Goal: Information Seeking & Learning: Learn about a topic

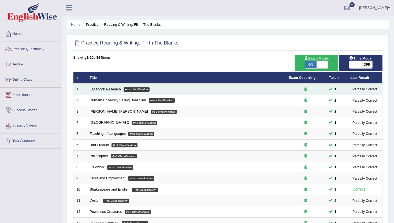
click at [109, 91] on link "Facebook Research" at bounding box center [105, 89] width 31 height 4
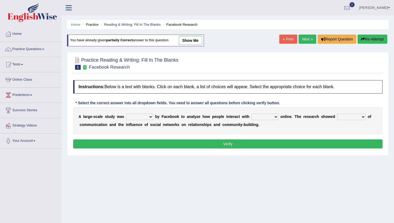
click at [133, 116] on select "surveyed had asked made" at bounding box center [139, 117] width 27 height 6
select select "surveyed"
click at [126, 114] on select "surveyed had asked made" at bounding box center [139, 117] width 27 height 6
click at [257, 116] on select "together all each other another" at bounding box center [265, 117] width 27 height 6
select select "each other"
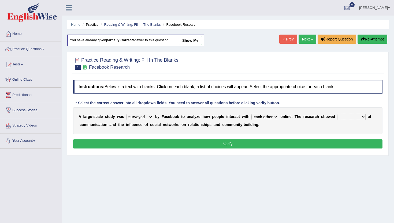
click at [252, 114] on select "together all each other another" at bounding box center [265, 117] width 27 height 6
click at [359, 117] on select "advantages standards fellowships patterns" at bounding box center [352, 117] width 28 height 6
select select "advantages"
click at [338, 114] on select "advantages standards fellowships patterns" at bounding box center [352, 117] width 28 height 6
click at [348, 147] on button "Verify" at bounding box center [228, 144] width 310 height 9
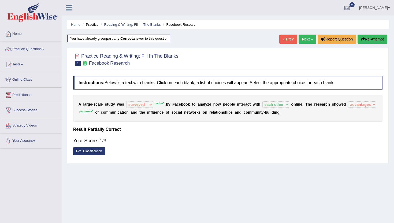
click at [309, 41] on link "Next »" at bounding box center [308, 39] width 18 height 9
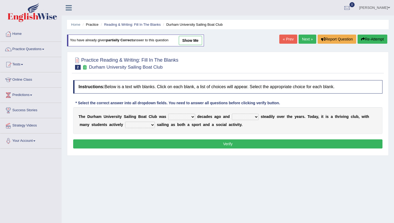
click at [181, 116] on select "found fund founded find" at bounding box center [182, 117] width 27 height 6
select select "founded"
click at [169, 114] on select "found fund founded find" at bounding box center [182, 117] width 27 height 6
click at [242, 117] on select "grow growing has grown grown" at bounding box center [245, 117] width 27 height 6
select select "grown"
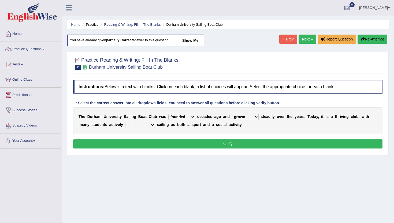
click at [232, 114] on select "grow growing has grown grown" at bounding box center [245, 117] width 27 height 6
click at [137, 125] on select "enjoy enjoyed are enjoying enjoying" at bounding box center [140, 125] width 30 height 6
select select "enjoying"
click at [125, 122] on select "enjoy enjoyed are enjoying enjoying" at bounding box center [140, 125] width 30 height 6
click at [141, 148] on button "Verify" at bounding box center [228, 144] width 310 height 9
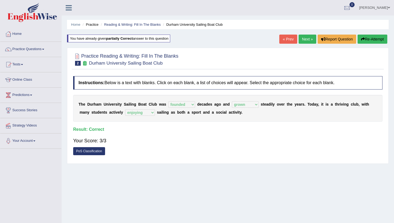
click at [299, 39] on link "Next »" at bounding box center [308, 39] width 18 height 9
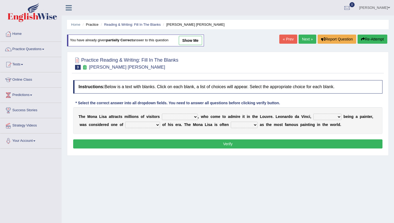
click at [179, 120] on select "around the year the all year all year round per year" at bounding box center [180, 117] width 36 height 6
select select "the all year"
click at [162, 114] on select "around the year the all year all year round per year" at bounding box center [180, 117] width 36 height 6
click at [330, 115] on select "rather than as much as as well as as long as" at bounding box center [328, 117] width 28 height 6
select select "as well as"
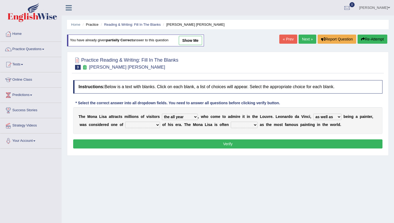
click at [314, 114] on select "rather than as much as as well as as long as" at bounding box center [328, 117] width 28 height 6
click at [141, 123] on select "better artists artist the better artist the best artists" at bounding box center [142, 125] width 35 height 6
select select "the best artists"
click at [125, 122] on select "better artists artist the better artist the best artists" at bounding box center [142, 125] width 35 height 6
click at [243, 125] on select "classified suggested predicted described" at bounding box center [244, 125] width 27 height 6
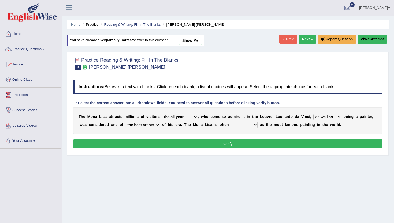
select select "described"
click at [231, 122] on select "classified suggested predicted described" at bounding box center [244, 125] width 27 height 6
click at [241, 148] on button "Verify" at bounding box center [228, 144] width 310 height 9
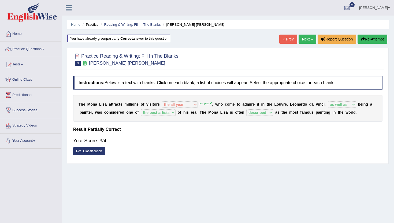
click at [304, 39] on link "Next »" at bounding box center [308, 39] width 18 height 9
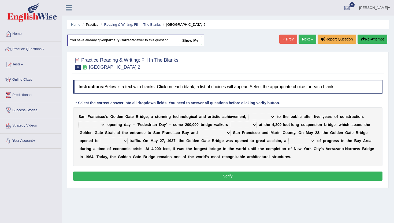
click at [259, 116] on select "opens closes appears equals" at bounding box center [261, 117] width 27 height 6
click at [255, 116] on select "opens closes appears equals" at bounding box center [261, 117] width 27 height 6
select select "opens"
click at [248, 114] on select "opens closes appears equals" at bounding box center [261, 117] width 27 height 6
click at [100, 126] on select "On During Since When" at bounding box center [92, 125] width 27 height 6
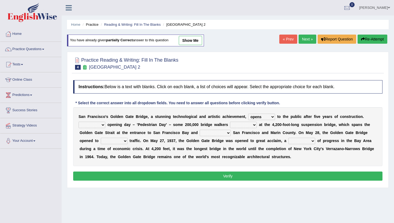
select select "Since"
click at [79, 122] on select "On During Since When" at bounding box center [92, 125] width 27 height 6
click at [93, 124] on select "On During Since When" at bounding box center [92, 125] width 27 height 6
click at [244, 124] on select "stationed looked marveled laughed" at bounding box center [243, 125] width 27 height 6
select select "looked"
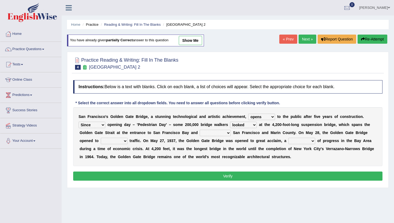
click at [230, 122] on select "stationed looked marveled laughed" at bounding box center [243, 125] width 27 height 6
click at [213, 132] on select "separates connects channels differentiates" at bounding box center [215, 133] width 31 height 6
select select "connects"
click at [200, 130] on select "separates connects channels differentiates" at bounding box center [215, 133] width 31 height 6
click at [218, 133] on select "separates connects channels differentiates" at bounding box center [215, 133] width 31 height 6
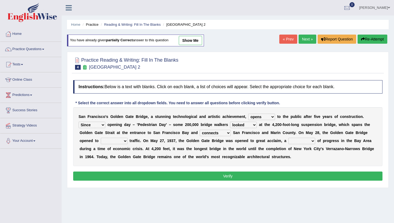
click at [119, 142] on select "aquatic vehicular airborne watertight" at bounding box center [114, 141] width 27 height 6
select select "vehicular"
click at [101, 138] on select "aquatic vehicular airborne watertight" at bounding box center [114, 141] width 27 height 6
click at [117, 143] on select "aquatic vehicular airborne watertight" at bounding box center [114, 141] width 27 height 6
click at [305, 140] on select "denial symbol technique yield" at bounding box center [302, 141] width 27 height 6
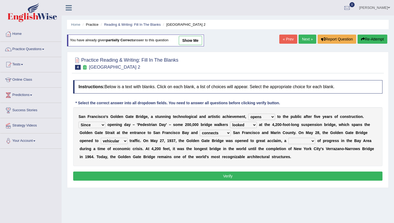
select select "yield"
click at [290, 138] on select "denial symbol technique yield" at bounding box center [302, 141] width 27 height 6
click at [212, 179] on button "Verify" at bounding box center [228, 176] width 310 height 9
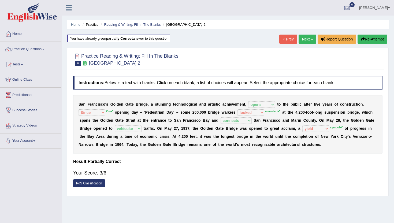
click at [303, 38] on link "Next »" at bounding box center [308, 39] width 18 height 9
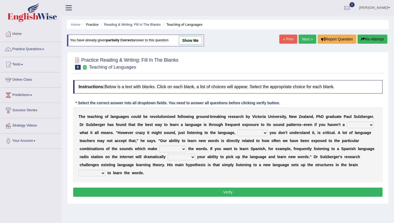
click at [361, 124] on select "dew claw clue due" at bounding box center [360, 125] width 27 height 6
select select "clue"
click at [347, 122] on select "dew claw clue due" at bounding box center [360, 125] width 27 height 6
click at [251, 131] on select "but also all together even though if so" at bounding box center [253, 133] width 30 height 6
click at [238, 130] on select "but also all together even though if so" at bounding box center [253, 133] width 30 height 6
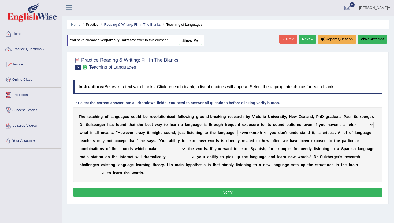
click at [250, 133] on select "but also all together even though if so" at bounding box center [253, 133] width 30 height 6
select select "but also"
click at [238, 130] on select "but also all together even though if so" at bounding box center [253, 133] width 30 height 6
click at [172, 148] on select "down up of on" at bounding box center [172, 149] width 27 height 6
select select "up"
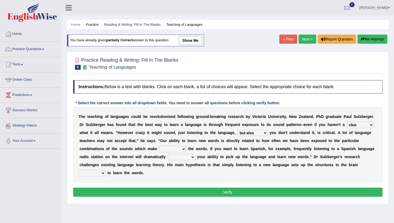
click at [159, 146] on select "down up of on" at bounding box center [172, 149] width 27 height 6
click at [178, 150] on select "down up of on" at bounding box center [172, 149] width 27 height 6
click at [174, 156] on select "evaluate exaggerate describe boost" at bounding box center [181, 157] width 27 height 6
select select "boost"
click at [168, 154] on select "evaluate exaggerate describe boost" at bounding box center [181, 157] width 27 height 6
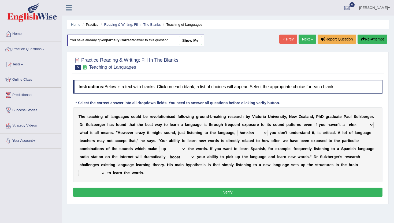
click at [178, 157] on select "evaluate exaggerate describe boost" at bounding box center [181, 157] width 27 height 6
click at [98, 173] on select "requiring required directed to require" at bounding box center [92, 173] width 27 height 6
select select "required"
click at [79, 170] on select "requiring required directed to require" at bounding box center [92, 173] width 27 height 6
click at [98, 192] on button "Verify" at bounding box center [228, 192] width 310 height 9
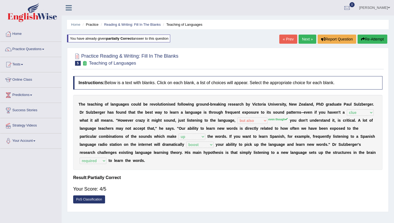
click at [306, 38] on link "Next »" at bounding box center [308, 39] width 18 height 9
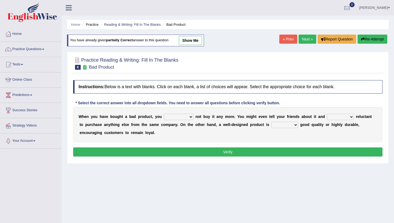
click at [180, 115] on select "would have should have should" at bounding box center [179, 117] width 30 height 6
select select "would"
click at [164, 114] on select "would have should have should" at bounding box center [179, 117] width 30 height 6
click at [335, 118] on select "is are be being" at bounding box center [340, 117] width 27 height 6
select select "being"
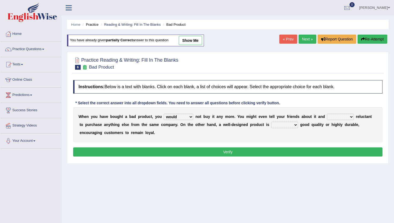
click at [327, 114] on select "is are be being" at bounding box center [340, 117] width 27 height 6
click at [339, 113] on div "W h e n y o u h a v e b o u g h t a b a d p r o d u c t , y o u would have shou…" at bounding box center [228, 124] width 310 height 35
click at [339, 115] on select "is are be being" at bounding box center [340, 117] width 27 height 6
click at [276, 127] on select "both also neither either" at bounding box center [285, 125] width 27 height 6
select select "also"
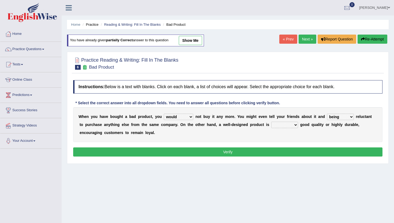
click at [272, 122] on select "both also neither either" at bounding box center [285, 125] width 27 height 6
click at [268, 150] on button "Verify" at bounding box center [228, 152] width 310 height 9
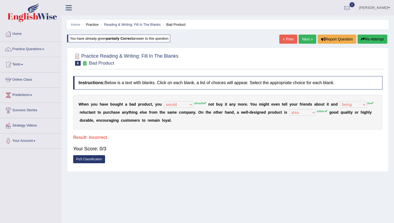
click at [303, 40] on link "Next »" at bounding box center [308, 39] width 18 height 9
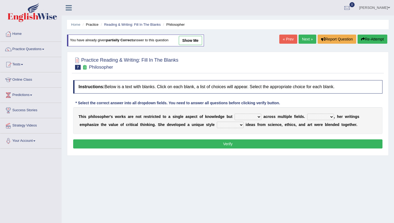
click at [243, 119] on select "constrain contain assemble extend" at bounding box center [248, 117] width 27 height 6
select select "contain"
click at [235, 114] on select "constrain contain assemble extend" at bounding box center [248, 117] width 27 height 6
click at [321, 118] on select "Rather So Moreover Likely" at bounding box center [321, 117] width 27 height 6
select select "Moreover"
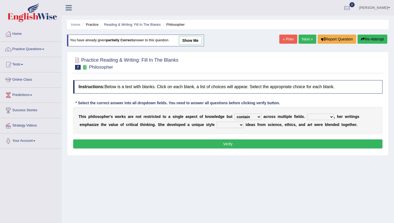
click at [308, 114] on select "Rather So Moreover Likely" at bounding box center [321, 117] width 27 height 6
click at [228, 126] on select "in that that which in which" at bounding box center [230, 125] width 27 height 6
select select "in which"
click at [217, 122] on select "in that that which in which" at bounding box center [230, 125] width 27 height 6
click at [234, 144] on button "Verify" at bounding box center [228, 144] width 310 height 9
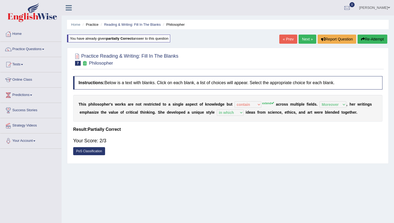
click at [303, 35] on link "Next »" at bounding box center [308, 39] width 18 height 9
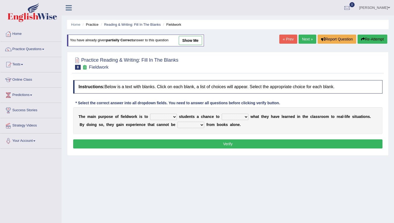
click at [162, 115] on select "resemble stow rave offer" at bounding box center [163, 117] width 27 height 6
select select "offer"
click at [150, 114] on select "resemble stow rave offer" at bounding box center [163, 117] width 27 height 6
click at [229, 116] on select "compare align apply dismount" at bounding box center [235, 117] width 27 height 6
select select "apply"
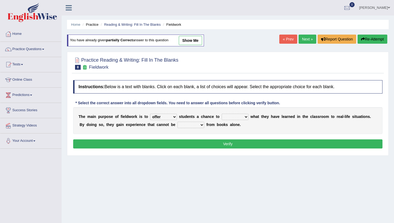
click at [222, 114] on select "compare align apply dismount" at bounding box center [235, 117] width 27 height 6
click at [191, 125] on select "originated prepared obtained touted" at bounding box center [191, 125] width 27 height 6
select select "touted"
click at [178, 122] on select "originated prepared obtained touted" at bounding box center [191, 125] width 27 height 6
click at [192, 147] on button "Verify" at bounding box center [228, 144] width 310 height 9
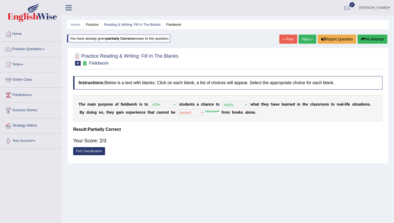
click at [302, 36] on link "Next »" at bounding box center [308, 39] width 18 height 9
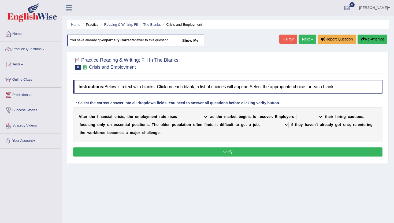
click at [189, 118] on select "normally conversely strenuously sharply" at bounding box center [193, 117] width 29 height 6
select select "sharply"
click at [179, 114] on select "normally conversely strenuously sharply" at bounding box center [193, 117] width 29 height 6
click at [307, 115] on select "keeping kept keep are kept" at bounding box center [309, 117] width 27 height 6
select select "kept"
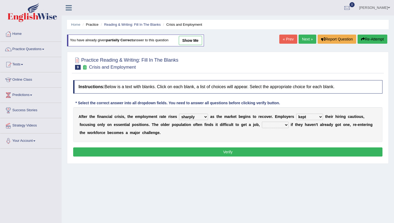
click at [296, 114] on select "keeping kept keep are kept" at bounding box center [309, 117] width 27 height 6
click at [274, 125] on select "although while then because" at bounding box center [275, 125] width 27 height 6
select select "while"
click at [262, 122] on select "although while then because" at bounding box center [275, 125] width 27 height 6
click at [269, 149] on button "Verify" at bounding box center [228, 152] width 310 height 9
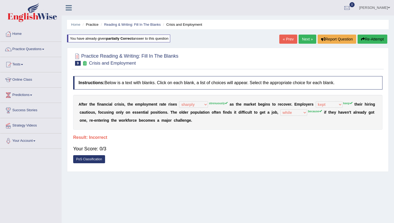
click at [302, 39] on link "Next »" at bounding box center [308, 39] width 18 height 9
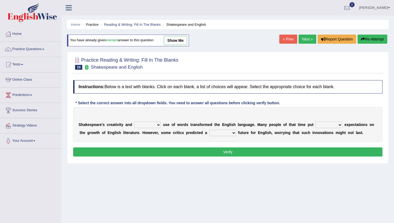
click at [152, 125] on select "idealized intensive fancied inventive" at bounding box center [147, 125] width 27 height 6
select select "intensive"
click at [134, 122] on select "idealized intensive fancied inventive" at bounding box center [147, 125] width 27 height 6
click at [320, 127] on select "wide much high more" at bounding box center [329, 125] width 27 height 6
select select "high"
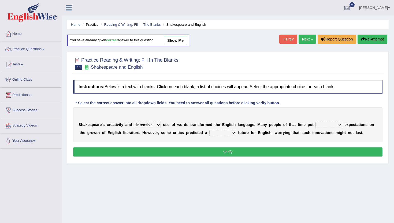
click at [316, 122] on select "wide much high more" at bounding box center [329, 125] width 27 height 6
click at [220, 133] on select "monetary promising irresistible daunting" at bounding box center [223, 133] width 27 height 6
select select "daunting"
click at [210, 130] on select "monetary promising irresistible daunting" at bounding box center [223, 133] width 27 height 6
click at [218, 153] on button "Verify" at bounding box center [228, 152] width 310 height 9
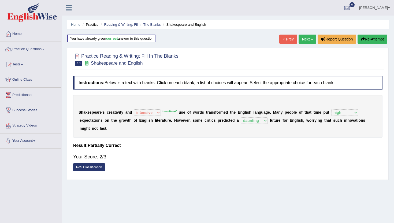
click at [304, 39] on link "Next »" at bounding box center [308, 39] width 18 height 9
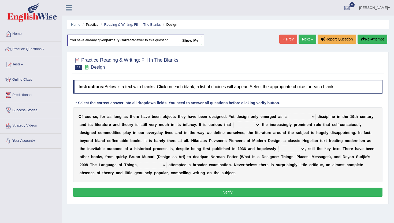
click at [301, 116] on select "bilateral ubiquitous foremost dedicated" at bounding box center [302, 117] width 27 height 6
click at [304, 118] on select "bilateral ubiquitous foremost dedicated" at bounding box center [302, 117] width 27 height 6
select select "foremost"
click at [289, 114] on select "bilateral ubiquitous foremost dedicated" at bounding box center [302, 117] width 27 height 6
click at [243, 125] on select "since despite within through" at bounding box center [246, 125] width 27 height 6
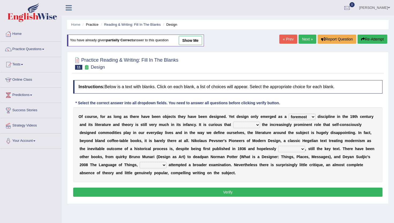
select select "despite"
click at [233, 122] on select "since despite within through" at bounding box center [246, 125] width 27 height 6
click at [289, 150] on select "dates dating date dated" at bounding box center [292, 149] width 27 height 6
select select "dated"
click at [279, 146] on select "dates dating date dated" at bounding box center [292, 149] width 27 height 6
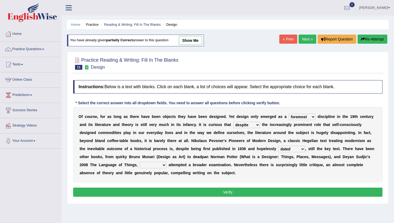
click at [288, 148] on select "dates dating date dated" at bounding box center [292, 149] width 27 height 6
click at [147, 165] on select "which then however as" at bounding box center [153, 165] width 27 height 6
select select "which"
click at [140, 162] on select "which then however as" at bounding box center [153, 165] width 27 height 6
click at [155, 165] on select "which then however as" at bounding box center [153, 165] width 27 height 6
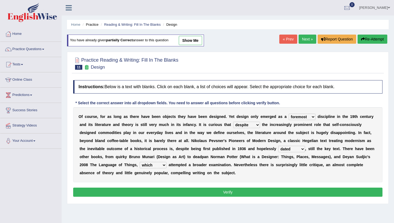
click at [230, 195] on button "Verify" at bounding box center [228, 192] width 310 height 9
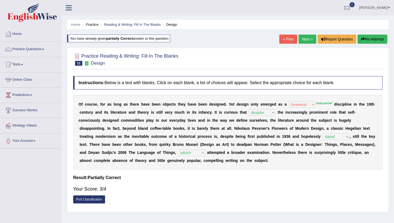
click at [305, 42] on link "Next »" at bounding box center [308, 39] width 18 height 9
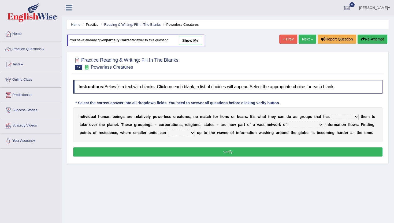
click at [337, 117] on select "enabled contended embodied conjured" at bounding box center [345, 117] width 27 height 6
select select "embodied"
click at [332, 114] on select "enabled contended embodied conjured" at bounding box center [345, 117] width 27 height 6
click at [298, 125] on select "interconnected overlapping fastened exploited" at bounding box center [306, 125] width 35 height 6
select select "fastened"
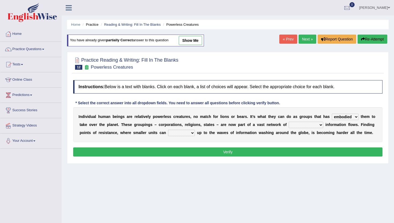
click at [289, 122] on select "interconnected overlapping fastened exploited" at bounding box center [306, 125] width 35 height 6
click at [179, 133] on select "stand raise hail pump" at bounding box center [181, 133] width 27 height 6
select select "stand"
click at [168, 130] on select "stand raise hail pump" at bounding box center [181, 133] width 27 height 6
click at [188, 155] on button "Verify" at bounding box center [228, 152] width 310 height 9
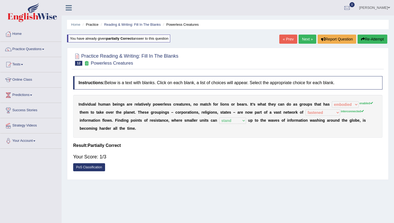
click at [309, 37] on link "Next »" at bounding box center [308, 39] width 18 height 9
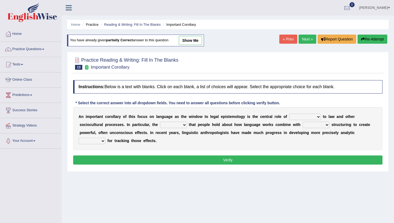
click at [299, 119] on select "discourse epoch dialect acquaintance" at bounding box center [306, 117] width 32 height 6
select select "epoch"
click at [290, 114] on select "discourse epoch dialect acquaintance" at bounding box center [306, 117] width 32 height 6
click at [170, 127] on select "deviation besmirch consent ideas" at bounding box center [173, 125] width 27 height 6
select select "ideas"
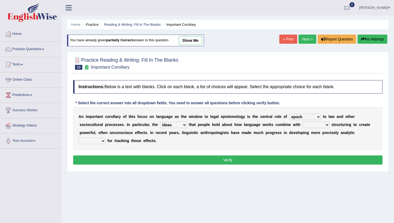
click at [160, 122] on select "deviation besmirch consent ideas" at bounding box center [173, 125] width 27 height 6
click at [310, 123] on select "mandatory linguistic legitimate customary" at bounding box center [316, 125] width 27 height 6
select select "linguistic"
click at [303, 122] on select "mandatory linguistic legitimate customary" at bounding box center [316, 125] width 27 height 6
click at [93, 140] on select "tools appetite albums stroke" at bounding box center [92, 141] width 27 height 6
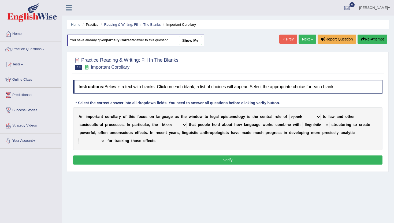
select select "tools"
click at [79, 138] on select "tools appetite albums stroke" at bounding box center [92, 141] width 27 height 6
click at [94, 159] on button "Verify" at bounding box center [228, 160] width 310 height 9
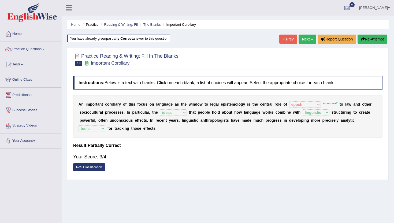
click at [308, 44] on div "« Prev Next » Report Question Re-Attempt" at bounding box center [334, 40] width 109 height 10
click at [306, 37] on link "Next »" at bounding box center [308, 39] width 18 height 9
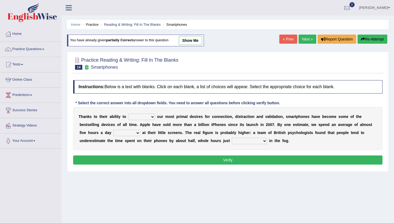
click at [145, 115] on select "hijack describe sharpen conserve" at bounding box center [141, 117] width 27 height 6
click at [128, 114] on select "hijack describe sharpen conserve" at bounding box center [141, 117] width 27 height 6
click at [147, 117] on select "hijack describe sharpen conserve" at bounding box center [141, 117] width 27 height 6
click at [136, 117] on select "hijack describe sharpen conserve" at bounding box center [141, 117] width 27 height 6
click at [139, 119] on select "hijack describe sharpen conserve" at bounding box center [141, 117] width 27 height 6
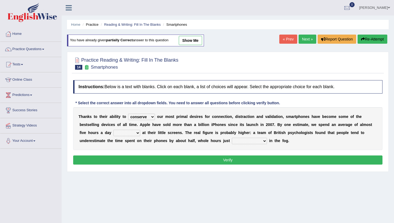
click at [144, 115] on select "hijack describe sharpen conserve" at bounding box center [141, 117] width 27 height 6
select select "hijack"
click at [128, 114] on select "hijack describe sharpen conserve" at bounding box center [141, 117] width 27 height 6
click at [118, 133] on select "watching waggling snoring staring" at bounding box center [127, 133] width 27 height 6
select select "staring"
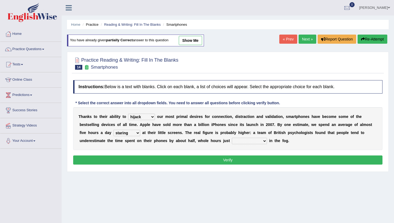
click at [114, 130] on select "watching waggling snoring staring" at bounding box center [127, 133] width 27 height 6
click at [243, 142] on select "has evaporated evaporating evaporate evaporates" at bounding box center [249, 141] width 35 height 6
select select "evaporating"
click at [232, 138] on select "has evaporated evaporating evaporate evaporates" at bounding box center [249, 141] width 35 height 6
click at [244, 159] on button "Verify" at bounding box center [228, 160] width 310 height 9
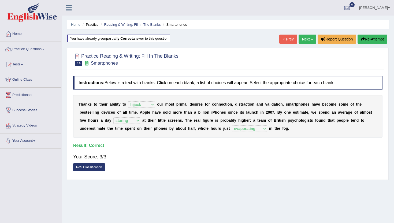
click at [303, 36] on link "Next »" at bounding box center [308, 39] width 18 height 9
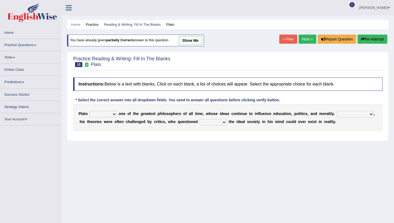
click at [97, 116] on select "keeps comes claims remains" at bounding box center [103, 114] width 27 height 6
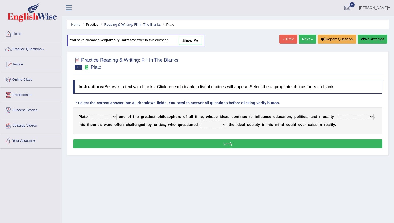
select select "remains"
click at [90, 114] on select "keeps comes claims remains" at bounding box center [103, 117] width 27 height 6
click at [350, 118] on select "Notwithstanding So However Whatever" at bounding box center [355, 117] width 37 height 6
select select "However"
click at [337, 114] on select "Notwithstanding So However Whatever" at bounding box center [355, 117] width 37 height 6
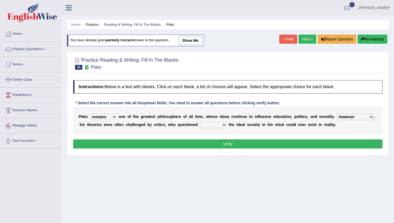
click at [212, 127] on select "which what that whether" at bounding box center [213, 125] width 27 height 6
select select "whether"
click at [200, 122] on select "which what that whether" at bounding box center [213, 125] width 27 height 6
click at [212, 142] on button "Verify" at bounding box center [228, 144] width 310 height 9
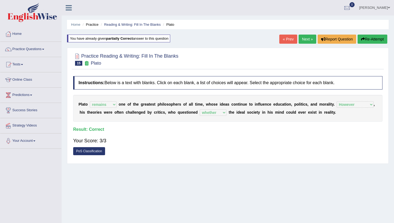
click at [304, 40] on link "Next »" at bounding box center [308, 39] width 18 height 9
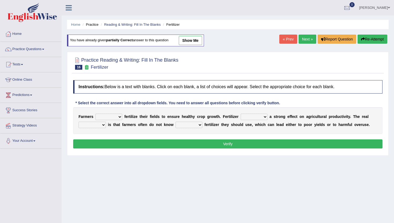
click at [108, 118] on select "must should need can" at bounding box center [109, 117] width 27 height 6
select select "should"
click at [96, 114] on select "must should need can" at bounding box center [109, 117] width 27 height 6
click at [249, 118] on select "has had have having" at bounding box center [254, 117] width 27 height 6
click at [241, 114] on select "has had have having" at bounding box center [254, 117] width 27 height 6
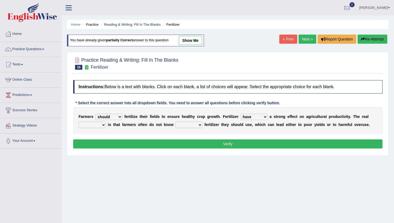
click at [256, 121] on div "F a r m e r s must should need can f e r t i l i z e t h e i r f i e l d s t o …" at bounding box center [228, 120] width 310 height 27
click at [256, 119] on select "has had have having" at bounding box center [254, 117] width 27 height 6
click at [241, 114] on select "has had have having" at bounding box center [254, 117] width 27 height 6
click at [254, 116] on select "has had have having" at bounding box center [254, 117] width 27 height 6
select select "have"
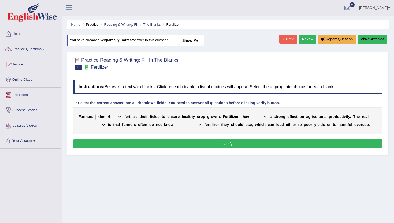
click at [241, 114] on select "has had have having" at bounding box center [254, 117] width 27 height 6
click at [87, 126] on select "problem question conclusion answer" at bounding box center [92, 125] width 27 height 6
select select "problem"
click at [79, 122] on select "problem question conclusion answer" at bounding box center [92, 125] width 27 height 6
click at [186, 122] on div "F a r m e r s must should need can f e r t i l i z e t h e i r f i e l d s t o …" at bounding box center [228, 120] width 310 height 27
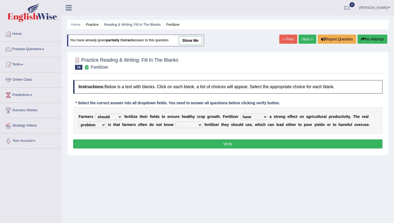
click at [186, 126] on select "how much how many however so much" at bounding box center [189, 125] width 27 height 6
select select "how much"
click at [176, 122] on select "how much how many however so much" at bounding box center [189, 125] width 27 height 6
click at [191, 142] on button "Verify" at bounding box center [228, 144] width 310 height 9
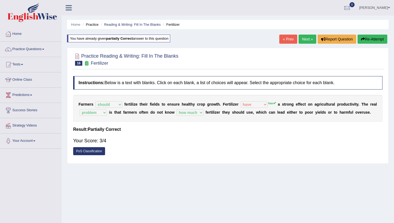
click at [305, 38] on link "Next »" at bounding box center [308, 39] width 18 height 9
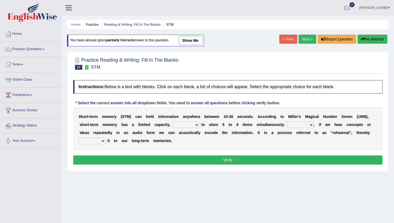
click at [186, 126] on select "being able is able be able unable" at bounding box center [186, 125] width 27 height 6
select select "unable"
click at [173, 122] on select "being able is able be able unable" at bounding box center [186, 125] width 27 height 6
click at [303, 125] on select "However So Moreover Therefore" at bounding box center [300, 125] width 27 height 6
click at [287, 122] on select "However So Moreover Therefore" at bounding box center [300, 125] width 27 height 6
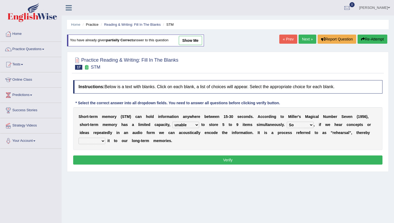
click at [303, 125] on select "However So Moreover Therefore" at bounding box center [300, 125] width 27 height 6
click at [287, 122] on select "However So Moreover Therefore" at bounding box center [300, 125] width 27 height 6
click at [298, 128] on select "However So Moreover Therefore" at bounding box center [300, 125] width 27 height 6
select select "However"
click at [287, 122] on select "However So Moreover Therefore" at bounding box center [300, 125] width 27 height 6
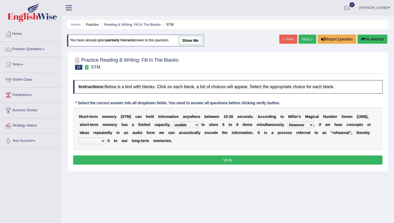
click at [309, 125] on select "However So Moreover Therefore" at bounding box center [300, 125] width 27 height 6
click at [88, 140] on select "commit commits commiting commited" at bounding box center [92, 141] width 27 height 6
select select "commiting"
click at [79, 138] on select "commit commits commiting commited" at bounding box center [92, 141] width 27 height 6
click at [88, 140] on select "commit commits commiting commited" at bounding box center [92, 141] width 27 height 6
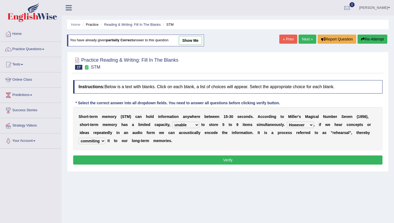
click at [94, 162] on button "Verify" at bounding box center [228, 160] width 310 height 9
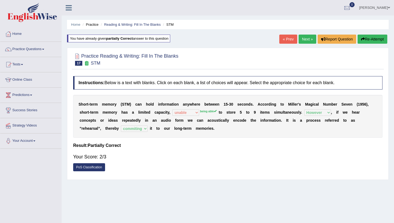
click at [305, 37] on link "Next »" at bounding box center [308, 39] width 18 height 9
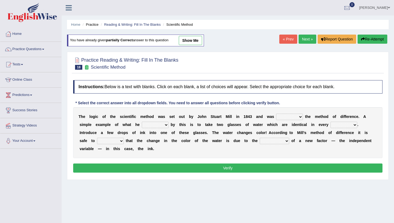
click at [288, 118] on select "pointed claimed demanded named" at bounding box center [289, 117] width 27 height 6
click at [290, 115] on select "pointed claimed demanded named" at bounding box center [289, 117] width 27 height 6
click at [276, 114] on select "pointed claimed demanded named" at bounding box center [289, 117] width 27 height 6
click at [284, 116] on select "pointed claimed demanded named" at bounding box center [289, 117] width 27 height 6
select select "pointed"
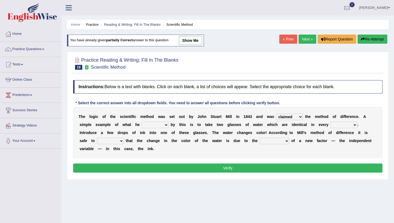
click at [276, 114] on select "pointed claimed demanded named" at bounding box center [289, 117] width 27 height 6
click at [140, 126] on b at bounding box center [141, 125] width 2 height 4
click at [146, 126] on select "capped charged found meant" at bounding box center [155, 125] width 27 height 6
select select "meant"
click at [142, 122] on select "capped charged found meant" at bounding box center [155, 125] width 27 height 6
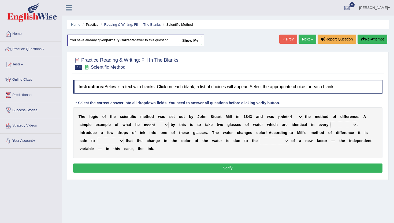
click at [338, 126] on select "thought identity measure respect" at bounding box center [344, 125] width 27 height 6
click at [331, 122] on select "thought identity measure respect" at bounding box center [344, 125] width 27 height 6
click at [352, 126] on select "thought identity measure respect" at bounding box center [344, 125] width 27 height 6
select select "thought"
click at [331, 122] on select "thought identity measure respect" at bounding box center [344, 125] width 27 height 6
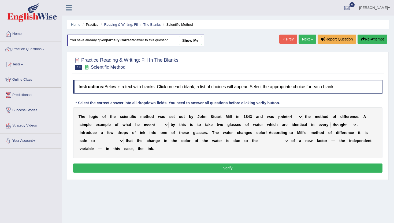
click at [109, 139] on select "assume discuss prefer acclaim" at bounding box center [110, 141] width 27 height 6
select select "discuss"
click at [97, 138] on select "assume discuss prefer acclaim" at bounding box center [110, 141] width 27 height 6
click at [276, 142] on select "introduction magnitude preparation purification" at bounding box center [275, 141] width 30 height 6
select select "introduction"
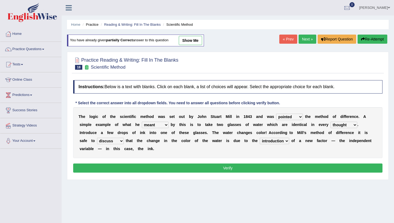
click at [261, 138] on select "introduction magnitude preparation purification" at bounding box center [275, 141] width 30 height 6
click at [300, 169] on button "Verify" at bounding box center [228, 168] width 310 height 9
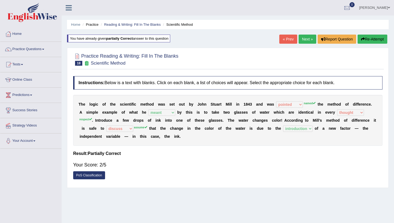
click at [307, 37] on link "Next »" at bounding box center [308, 39] width 18 height 9
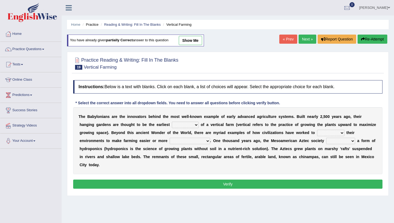
click at [188, 125] on select "prototype failure discredit protocol" at bounding box center [185, 125] width 27 height 6
select select "protocol"
click at [172, 122] on select "prototype failure discredit protocol" at bounding box center [185, 125] width 27 height 6
click at [188, 125] on select "prototype failure discredit protocol" at bounding box center [185, 125] width 27 height 6
click at [330, 131] on select "manipulate escape respect disarrange" at bounding box center [330, 133] width 27 height 6
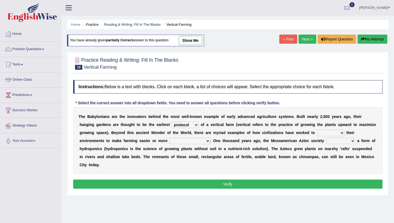
select select "manipulate"
click at [317, 130] on select "manipulate escape respect disarrange" at bounding box center [330, 133] width 27 height 6
click at [337, 135] on select "manipulate escape respect disarrange" at bounding box center [330, 133] width 27 height 6
click at [329, 132] on select "manipulate escape respect disarrange" at bounding box center [330, 133] width 27 height 6
click at [184, 140] on select "productive constructive connective counterproductive" at bounding box center [190, 141] width 41 height 6
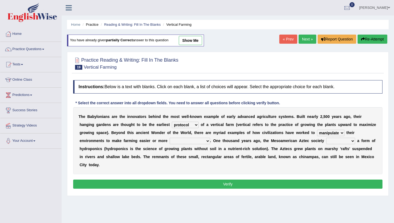
select select "productive"
click at [170, 138] on select "productive constructive connective counterproductive" at bounding box center [190, 141] width 41 height 6
click at [326, 133] on select "manipulate escape respect disarrange" at bounding box center [330, 133] width 27 height 6
click at [336, 136] on select "manipulate escape respect disarrange" at bounding box center [330, 133] width 27 height 6
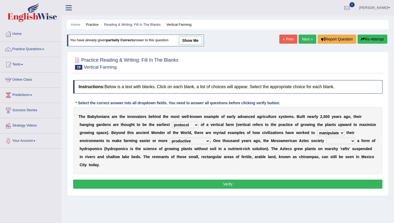
click at [334, 140] on select "domineered volunteered pioneered engineered" at bounding box center [341, 141] width 29 height 6
select select "pioneered"
click at [327, 138] on select "domineered volunteered pioneered engineered" at bounding box center [341, 141] width 29 height 6
click at [331, 182] on button "Verify" at bounding box center [228, 184] width 310 height 9
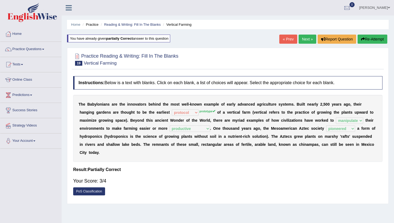
click at [304, 39] on link "Next »" at bounding box center [308, 39] width 18 height 9
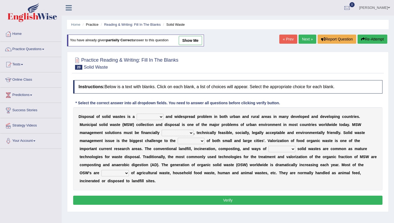
click at [151, 116] on select "slanting stinging stalling shafting" at bounding box center [150, 117] width 27 height 6
select select "slanting"
click at [137, 114] on select "slanting stinging stalling shafting" at bounding box center [150, 117] width 27 height 6
click at [171, 135] on select "unattainable sustainable objectionable treasonable" at bounding box center [178, 133] width 32 height 6
select select "sustainable"
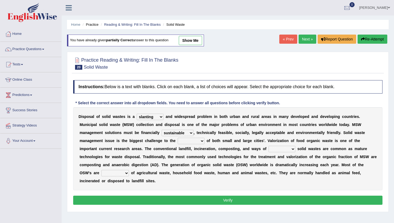
click at [162, 130] on select "unattainable sustainable objectionable treasonable" at bounding box center [178, 133] width 32 height 6
click at [191, 142] on select "plants culture authorities history" at bounding box center [191, 141] width 27 height 6
select select "authorities"
click at [178, 138] on select "plants culture authorities history" at bounding box center [191, 141] width 27 height 6
click at [280, 151] on select "reserving preserving deserving handling" at bounding box center [282, 149] width 27 height 6
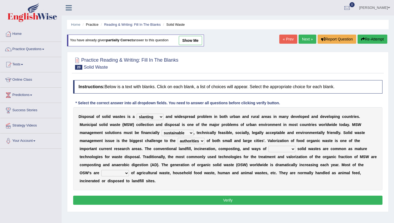
select select "handling"
click at [269, 146] on select "reserving preserving deserving handling" at bounding box center [282, 149] width 27 height 6
click at [101, 174] on select "composed disposed composing disposing" at bounding box center [115, 173] width 28 height 6
click at [101, 170] on select "composed disposed composing disposing" at bounding box center [115, 173] width 28 height 6
click at [101, 175] on select "composed disposed composing disposing" at bounding box center [115, 173] width 28 height 6
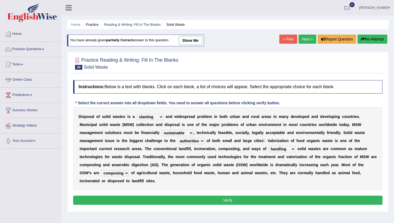
select select "composed"
click at [101, 170] on select "composed disposed composing disposing" at bounding box center [115, 173] width 28 height 6
click at [103, 199] on button "Verify" at bounding box center [228, 200] width 310 height 9
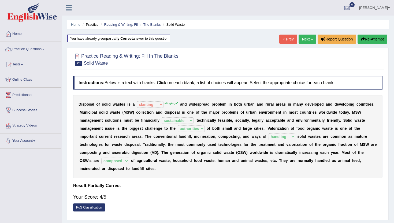
click at [117, 26] on link "Reading & Writing: Fill In The Blanks" at bounding box center [132, 25] width 57 height 4
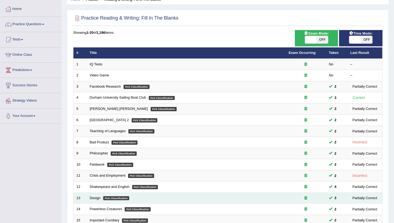
scroll to position [25, 0]
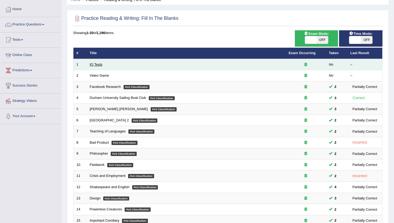
click at [90, 64] on link "IQ Tests" at bounding box center [96, 65] width 13 height 4
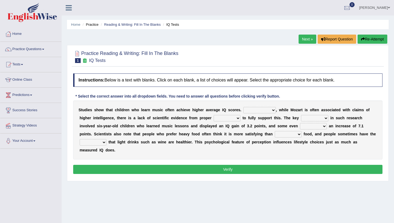
click at [255, 112] on select "However Therefore Consequently While" at bounding box center [260, 110] width 32 height 6
select select "Consequently"
click at [244, 107] on select "However Therefore Consequently While" at bounding box center [260, 110] width 32 height 6
click at [268, 107] on select "However Therefore Consequently While" at bounding box center [260, 110] width 32 height 6
click at [227, 118] on select "test tests testing tested" at bounding box center [227, 118] width 27 height 6
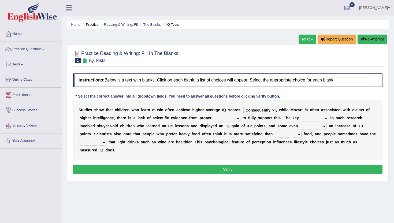
select select "tests"
click at [214, 115] on select "test tests testing tested" at bounding box center [227, 118] width 27 height 6
click at [315, 118] on select "process goal implication odd" at bounding box center [314, 118] width 27 height 6
select select "implication"
click at [301, 115] on select "process goal implication odd" at bounding box center [314, 118] width 27 height 6
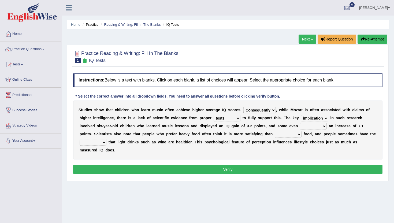
click at [309, 125] on select "exhibited taught learned threatened" at bounding box center [313, 126] width 27 height 6
select select "exhibited"
click at [300, 123] on select "exhibited taught learned threatened" at bounding box center [313, 126] width 27 height 6
click at [275, 134] on select "choosy lighter cushiony spooky" at bounding box center [288, 134] width 27 height 6
select select "choosy"
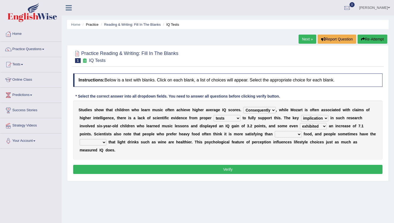
click at [275, 131] on select "choosy lighter cushiony spooky" at bounding box center [288, 134] width 27 height 6
click at [275, 134] on select "choosy lighter cushiony spooky" at bounding box center [288, 134] width 27 height 6
click at [93, 142] on select "illusion sight anecdote intention" at bounding box center [93, 142] width 27 height 6
select select "illusion"
click at [80, 139] on select "illusion sight anecdote intention" at bounding box center [93, 142] width 27 height 6
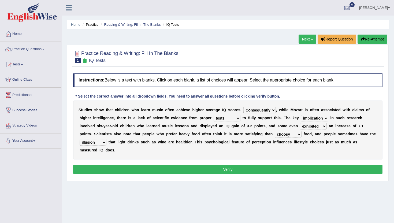
click at [98, 169] on button "Verify" at bounding box center [228, 169] width 310 height 9
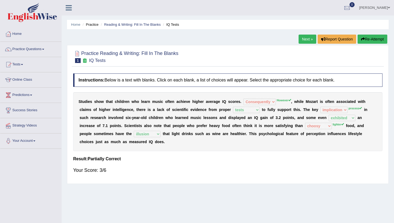
click at [305, 39] on link "Next »" at bounding box center [308, 39] width 18 height 9
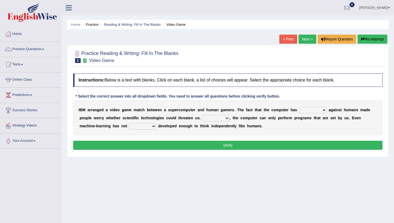
click at [312, 111] on select "competed fought acted challenged" at bounding box center [312, 110] width 27 height 6
select select "challenged"
click at [301, 107] on select "competed fought acted challenged" at bounding box center [312, 110] width 27 height 6
click at [308, 113] on select "competed fought acted challenged" at bounding box center [312, 110] width 27 height 6
click at [219, 120] on select "Moreover However Thus So" at bounding box center [216, 118] width 27 height 6
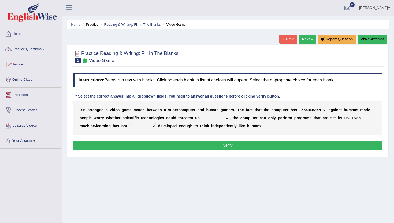
select select "However"
click at [203, 115] on select "Moreover However Thus So" at bounding box center [216, 118] width 27 height 6
click at [146, 126] on select "yet still only just" at bounding box center [142, 126] width 27 height 6
select select "yet"
click at [129, 123] on select "yet still only just" at bounding box center [142, 126] width 27 height 6
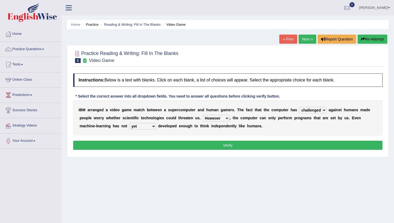
click at [148, 148] on button "Verify" at bounding box center [228, 145] width 310 height 9
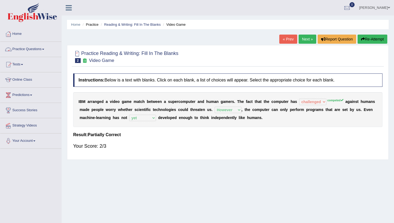
click at [30, 51] on link "Practice Questions" at bounding box center [30, 48] width 61 height 13
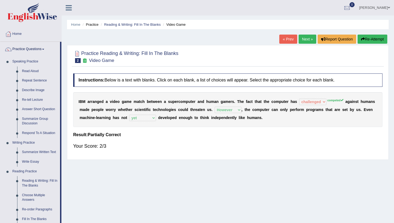
click at [74, 210] on div "Home Practice Reading & Writing: Fill In The Blanks Video Game « Prev Next » Re…" at bounding box center [228, 134] width 333 height 268
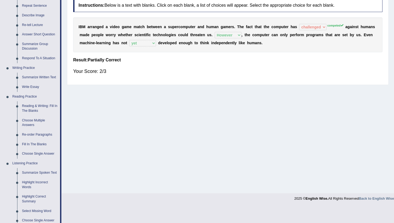
scroll to position [75, 0]
click at [31, 143] on link "Fill In The Blanks" at bounding box center [40, 145] width 41 height 10
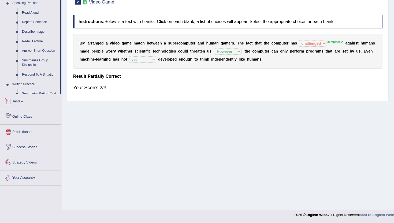
scroll to position [206, 0]
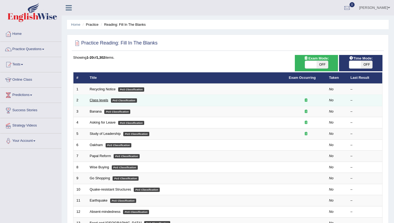
click at [97, 100] on link "Class levels" at bounding box center [99, 100] width 19 height 4
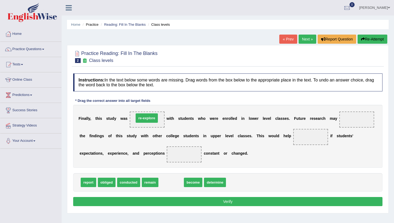
drag, startPoint x: 170, startPoint y: 184, endPoint x: 145, endPoint y: 119, distance: 68.9
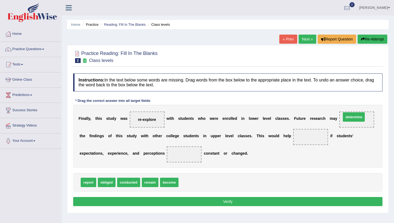
drag, startPoint x: 189, startPoint y: 183, endPoint x: 352, endPoint y: 118, distance: 175.5
drag, startPoint x: 351, startPoint y: 121, endPoint x: 244, endPoint y: 170, distance: 117.1
click at [250, 170] on span "determine" at bounding box center [261, 168] width 23 height 10
drag, startPoint x: 359, startPoint y: 119, endPoint x: 206, endPoint y: 186, distance: 167.6
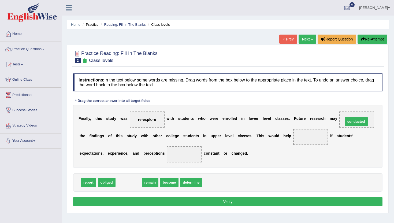
drag, startPoint x: 123, startPoint y: 183, endPoint x: 352, endPoint y: 122, distance: 237.0
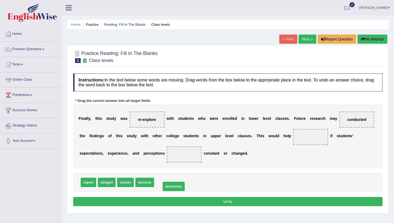
drag, startPoint x: 163, startPoint y: 182, endPoint x: 170, endPoint y: 186, distance: 8.1
drag, startPoint x: 147, startPoint y: 121, endPoint x: 313, endPoint y: 139, distance: 166.8
drag, startPoint x: 363, startPoint y: 121, endPoint x: 156, endPoint y: 123, distance: 206.9
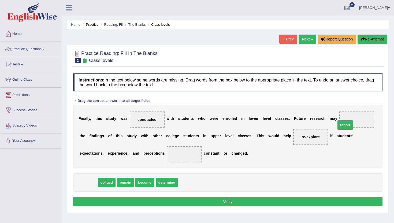
drag, startPoint x: 89, startPoint y: 184, endPoint x: 346, endPoint y: 127, distance: 263.4
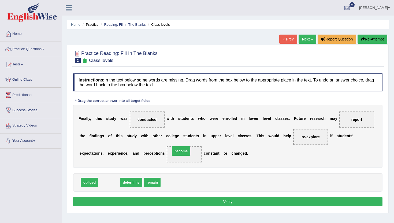
drag, startPoint x: 108, startPoint y: 183, endPoint x: 180, endPoint y: 154, distance: 77.9
click at [202, 201] on button "Verify" at bounding box center [228, 201] width 310 height 9
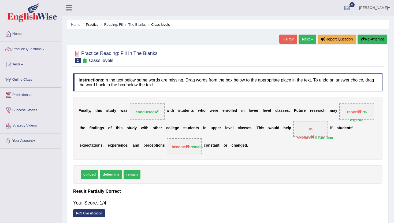
click at [309, 37] on link "Next »" at bounding box center [308, 39] width 18 height 9
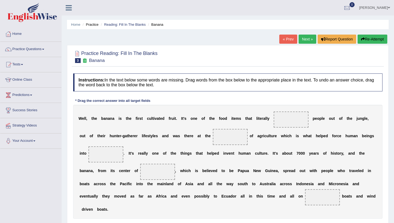
click at [291, 119] on span at bounding box center [291, 120] width 35 height 16
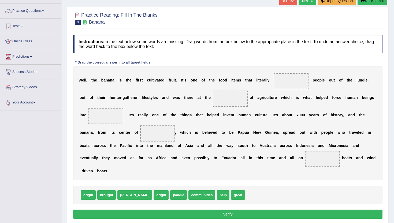
scroll to position [43, 0]
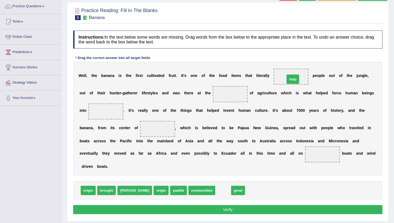
drag, startPoint x: 203, startPoint y: 194, endPoint x: 273, endPoint y: 82, distance: 131.4
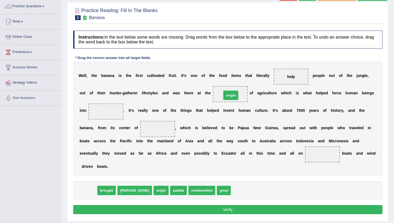
drag, startPoint x: 86, startPoint y: 192, endPoint x: 229, endPoint y: 97, distance: 171.6
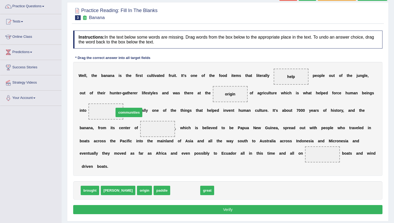
drag, startPoint x: 167, startPoint y: 193, endPoint x: 111, endPoint y: 115, distance: 96.3
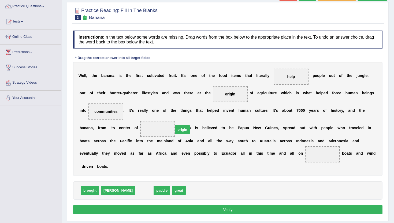
drag, startPoint x: 126, startPoint y: 191, endPoint x: 164, endPoint y: 131, distance: 71.0
drag, startPoint x: 120, startPoint y: 192, endPoint x: 312, endPoint y: 154, distance: 196.2
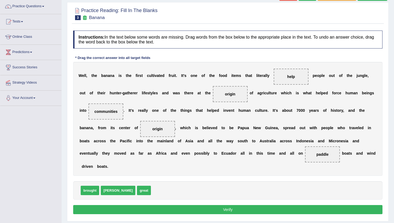
click at [270, 207] on button "Verify" at bounding box center [228, 209] width 310 height 9
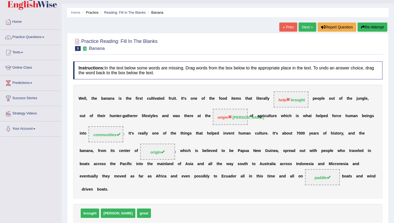
scroll to position [11, 0]
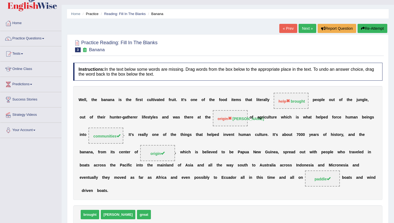
click at [306, 30] on link "Next »" at bounding box center [308, 28] width 18 height 9
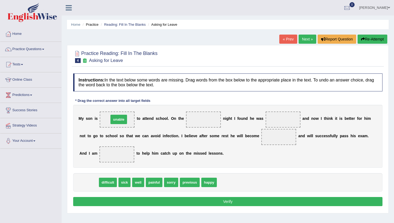
drag, startPoint x: 86, startPoint y: 184, endPoint x: 116, endPoint y: 121, distance: 69.7
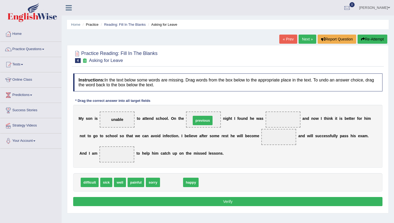
drag, startPoint x: 169, startPoint y: 185, endPoint x: 200, endPoint y: 121, distance: 70.3
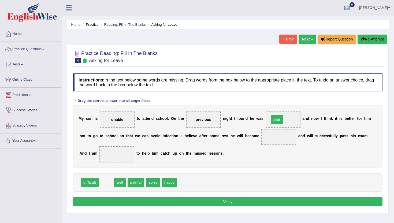
drag, startPoint x: 106, startPoint y: 184, endPoint x: 277, endPoint y: 121, distance: 181.8
drag, startPoint x: 107, startPoint y: 181, endPoint x: 273, endPoint y: 137, distance: 172.2
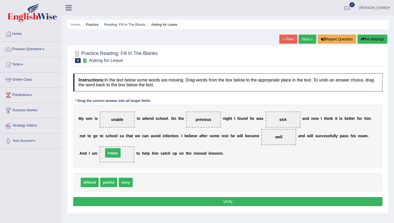
drag, startPoint x: 141, startPoint y: 184, endPoint x: 111, endPoint y: 155, distance: 41.6
click at [173, 204] on button "Verify" at bounding box center [228, 201] width 310 height 9
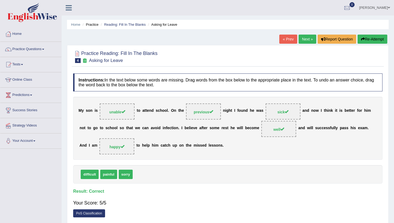
click at [305, 39] on link "Next »" at bounding box center [308, 39] width 18 height 9
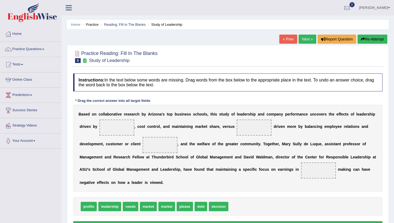
click at [242, 193] on div "Instructions: In the text below some words are missing. Drag words from the box…" at bounding box center [228, 153] width 312 height 164
drag, startPoint x: 90, startPoint y: 210, endPoint x: 122, endPoint y: 134, distance: 81.9
click at [129, 208] on span "market" at bounding box center [130, 206] width 17 height 9
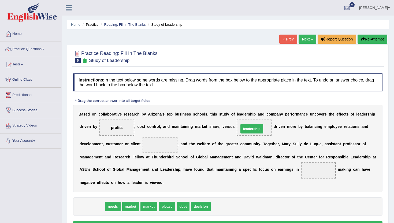
drag, startPoint x: 97, startPoint y: 207, endPoint x: 257, endPoint y: 130, distance: 177.8
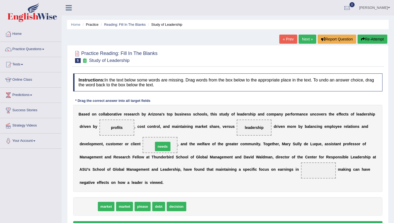
drag, startPoint x: 87, startPoint y: 207, endPoint x: 160, endPoint y: 145, distance: 96.0
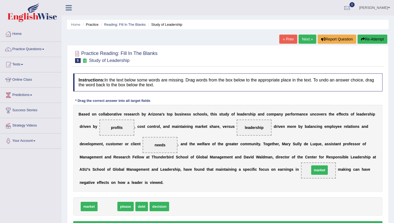
drag, startPoint x: 107, startPoint y: 207, endPoint x: 319, endPoint y: 172, distance: 215.1
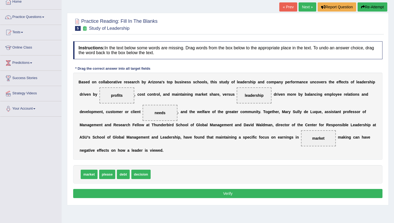
scroll to position [43, 0]
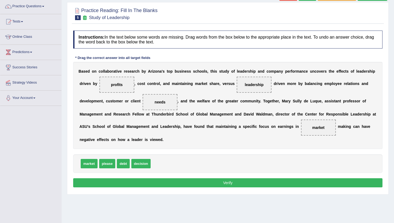
click at [164, 183] on button "Verify" at bounding box center [228, 182] width 310 height 9
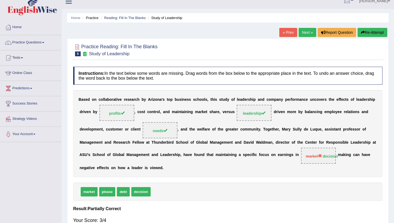
scroll to position [0, 0]
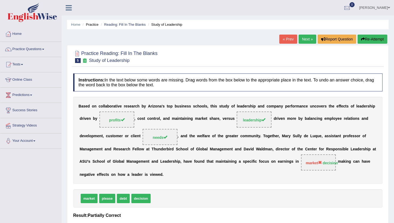
click at [305, 41] on link "Next »" at bounding box center [308, 39] width 18 height 9
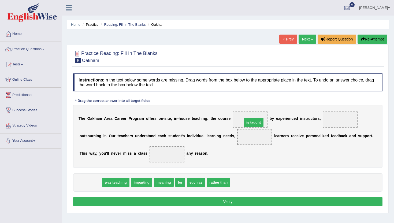
drag, startPoint x: 87, startPoint y: 184, endPoint x: 250, endPoint y: 124, distance: 173.9
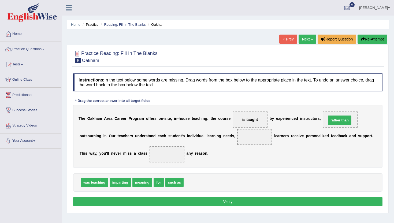
drag, startPoint x: 199, startPoint y: 184, endPoint x: 342, endPoint y: 122, distance: 155.9
